Goal: Book appointment/travel/reservation

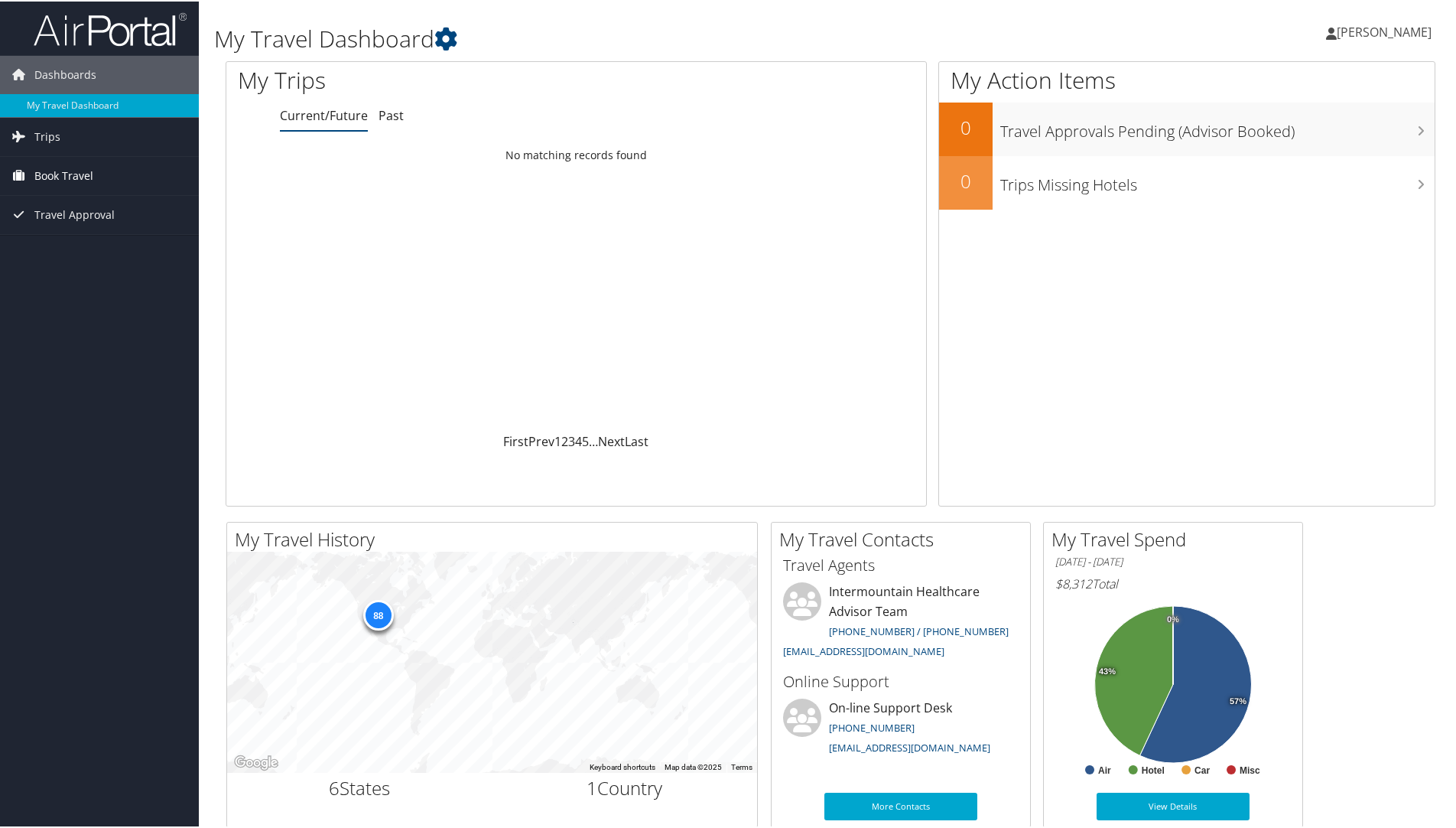
click at [67, 174] on span "Book Travel" at bounding box center [64, 174] width 59 height 38
click at [111, 247] on link "Book/Manage Online Trips" at bounding box center [99, 251] width 199 height 23
